Goal: Use online tool/utility: Utilize a website feature to perform a specific function

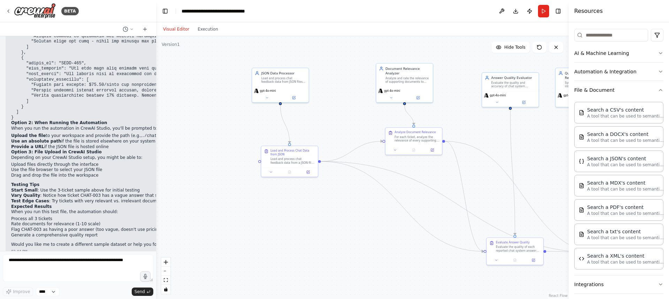
click at [438, 21] on header "**********" at bounding box center [362, 11] width 412 height 22
click at [420, 26] on div "Visual Editor Execution" at bounding box center [362, 29] width 412 height 14
click at [113, 274] on textarea at bounding box center [78, 269] width 150 height 28
click at [153, 281] on div at bounding box center [154, 149] width 3 height 299
click at [102, 275] on textarea at bounding box center [78, 269] width 150 height 28
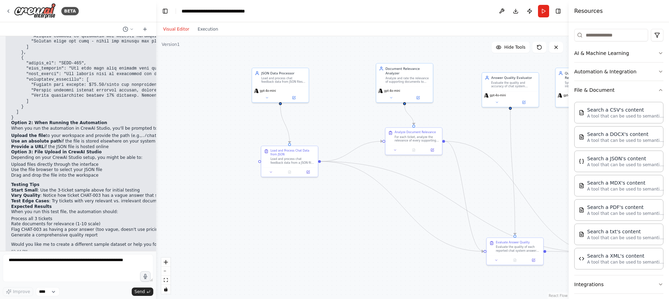
click at [302, 10] on header "**********" at bounding box center [362, 11] width 412 height 22
click at [6, 11] on icon at bounding box center [9, 11] width 6 height 6
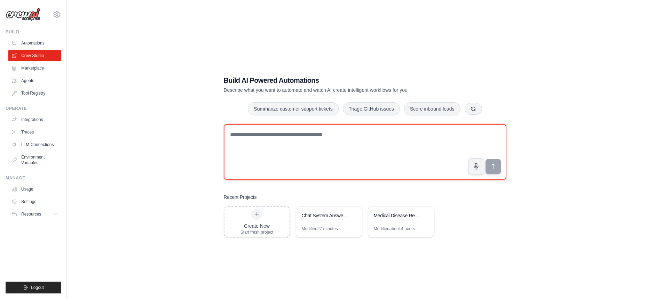
click at [357, 159] on textarea at bounding box center [365, 152] width 283 height 56
click at [396, 158] on textarea at bounding box center [365, 152] width 283 height 56
type textarea "**********"
click at [396, 144] on textarea "**********" at bounding box center [365, 152] width 283 height 56
drag, startPoint x: 444, startPoint y: 141, endPoint x: 224, endPoint y: 133, distance: 219.5
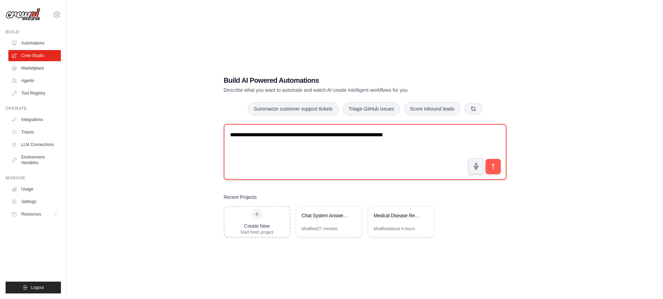
click at [224, 133] on textarea "**********" at bounding box center [365, 152] width 283 height 56
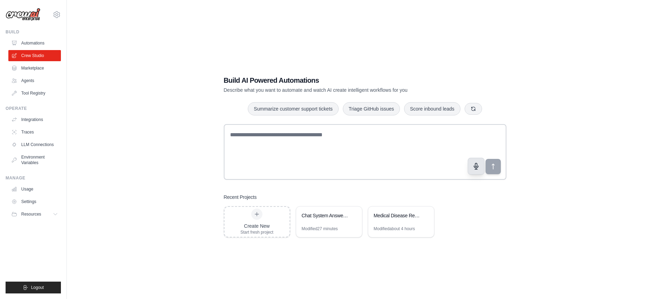
click at [478, 165] on icon "button" at bounding box center [475, 166] width 7 height 7
click at [481, 166] on button "button" at bounding box center [476, 166] width 17 height 17
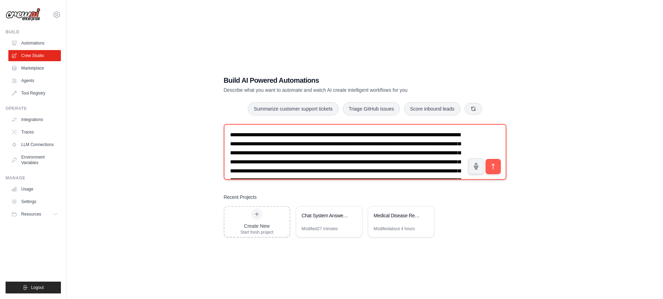
drag, startPoint x: 393, startPoint y: 172, endPoint x: 443, endPoint y: 170, distance: 50.2
click at [443, 170] on textarea at bounding box center [365, 152] width 283 height 56
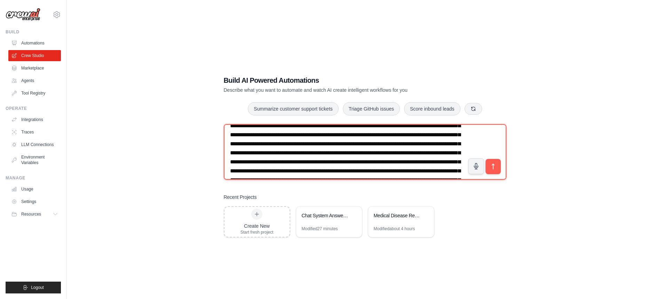
scroll to position [36, 0]
drag, startPoint x: 452, startPoint y: 172, endPoint x: 273, endPoint y: 136, distance: 182.5
click at [273, 136] on textarea at bounding box center [365, 152] width 283 height 56
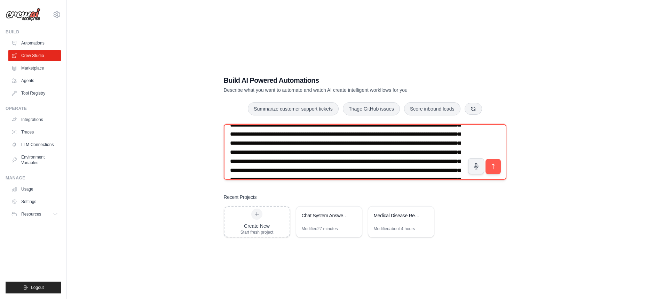
scroll to position [24, 0]
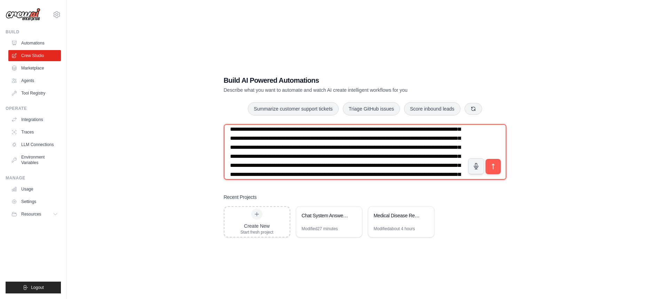
drag, startPoint x: 314, startPoint y: 138, endPoint x: 376, endPoint y: 135, distance: 62.7
click at [376, 135] on textarea at bounding box center [365, 152] width 283 height 56
paste textarea
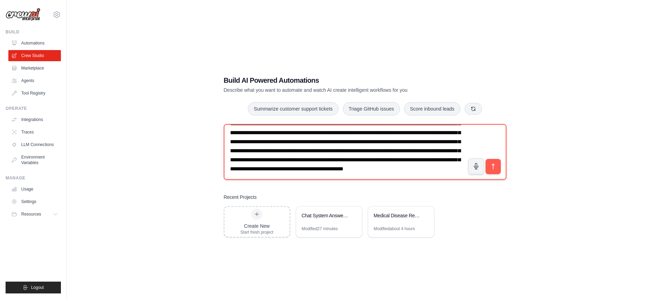
scroll to position [129, 0]
type textarea "**********"
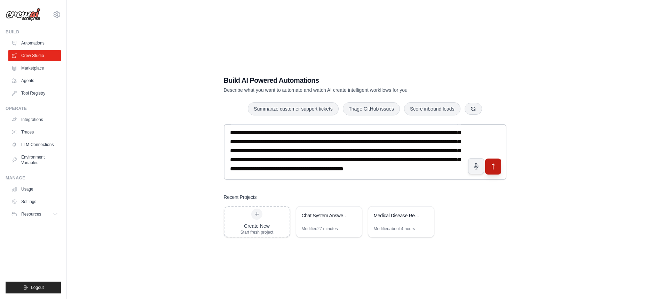
click at [492, 167] on icon "submit" at bounding box center [493, 166] width 7 height 7
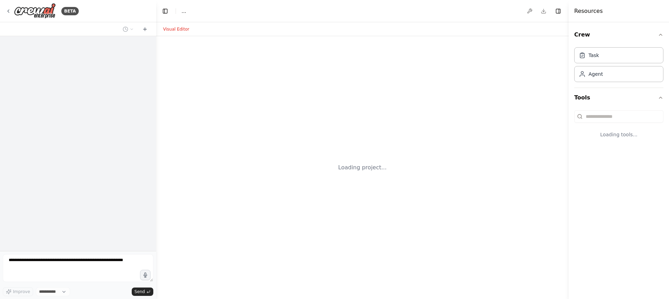
select select "****"
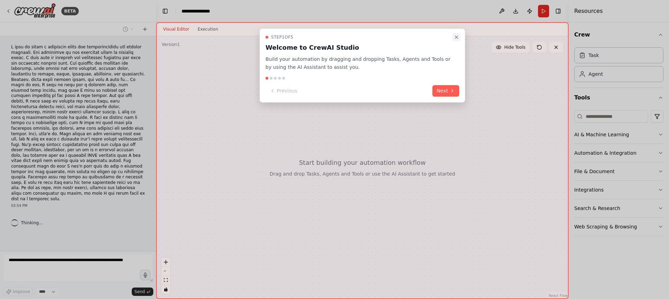
click at [456, 37] on icon "Close walkthrough" at bounding box center [456, 37] width 3 height 3
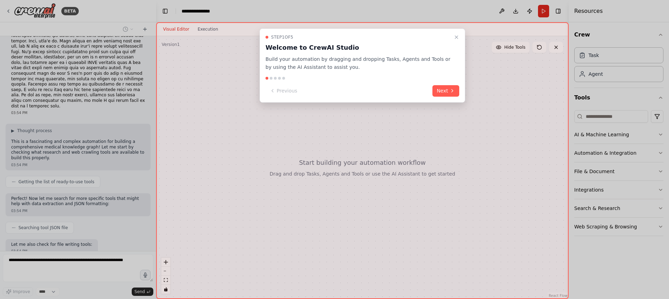
scroll to position [128, 0]
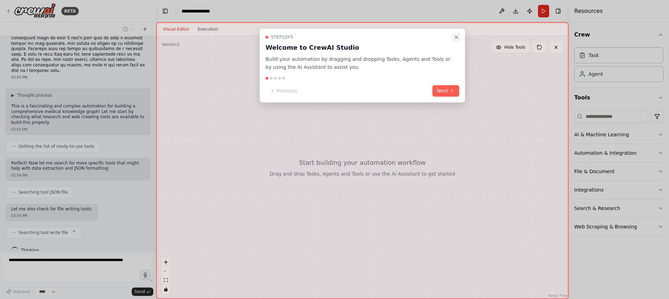
click at [453, 35] on icon "Close walkthrough" at bounding box center [456, 37] width 6 height 6
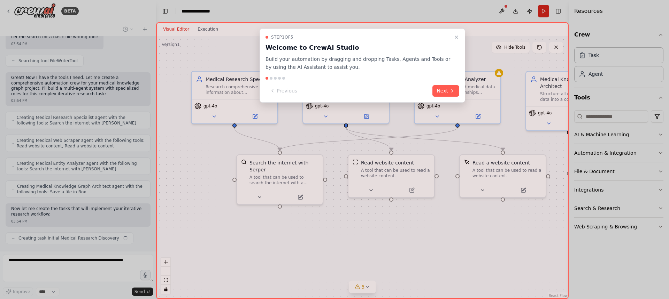
scroll to position [346, 0]
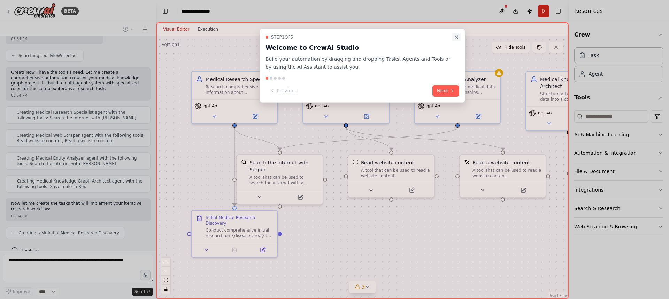
click at [456, 37] on icon "Close walkthrough" at bounding box center [456, 37] width 3 height 3
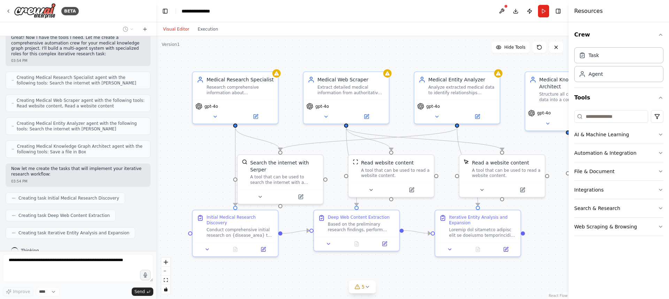
scroll to position [399, 0]
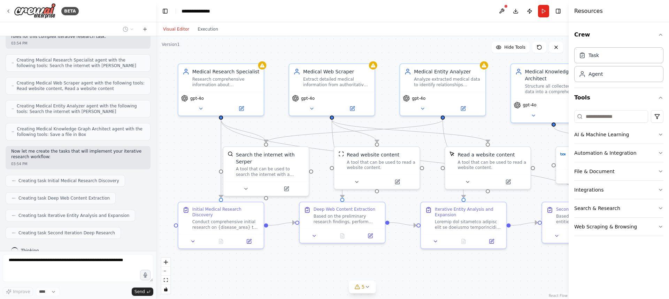
drag, startPoint x: 421, startPoint y: 144, endPoint x: 407, endPoint y: 136, distance: 16.4
click at [407, 136] on div ".deletable-edge-delete-btn { width: 20px; height: 20px; border: 0px solid #ffff…" at bounding box center [362, 167] width 412 height 263
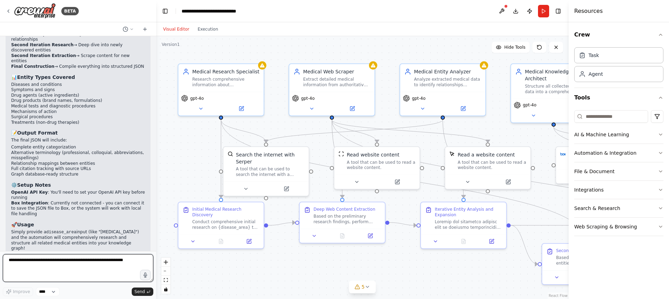
scroll to position [1006, 0]
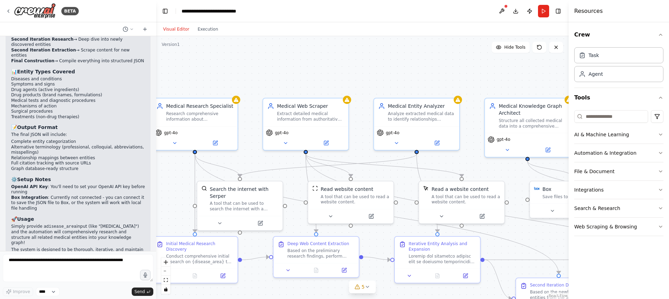
drag, startPoint x: 435, startPoint y: 53, endPoint x: 409, endPoint y: 87, distance: 43.5
click at [409, 87] on div ".deletable-edge-delete-btn { width: 20px; height: 20px; border: 0px solid #ffff…" at bounding box center [362, 167] width 412 height 263
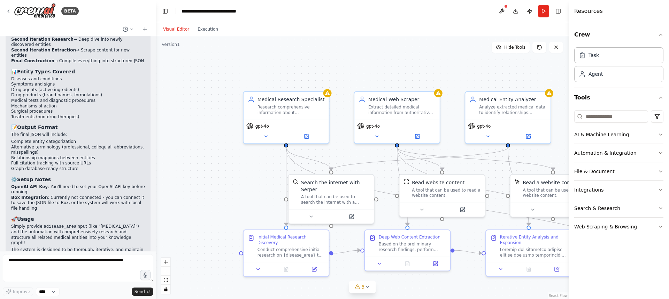
drag, startPoint x: 353, startPoint y: 68, endPoint x: 445, endPoint y: 62, distance: 91.5
click at [445, 62] on div ".deletable-edge-delete-btn { width: 20px; height: 20px; border: 0px solid #ffff…" at bounding box center [362, 167] width 412 height 263
click at [84, 266] on textarea at bounding box center [78, 269] width 150 height 28
type textarea "**********"
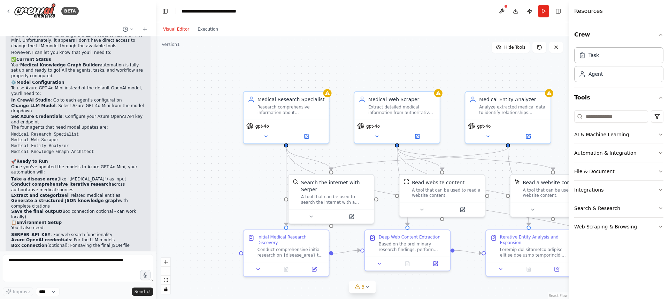
scroll to position [1503, 0]
